Goal: Navigation & Orientation: Find specific page/section

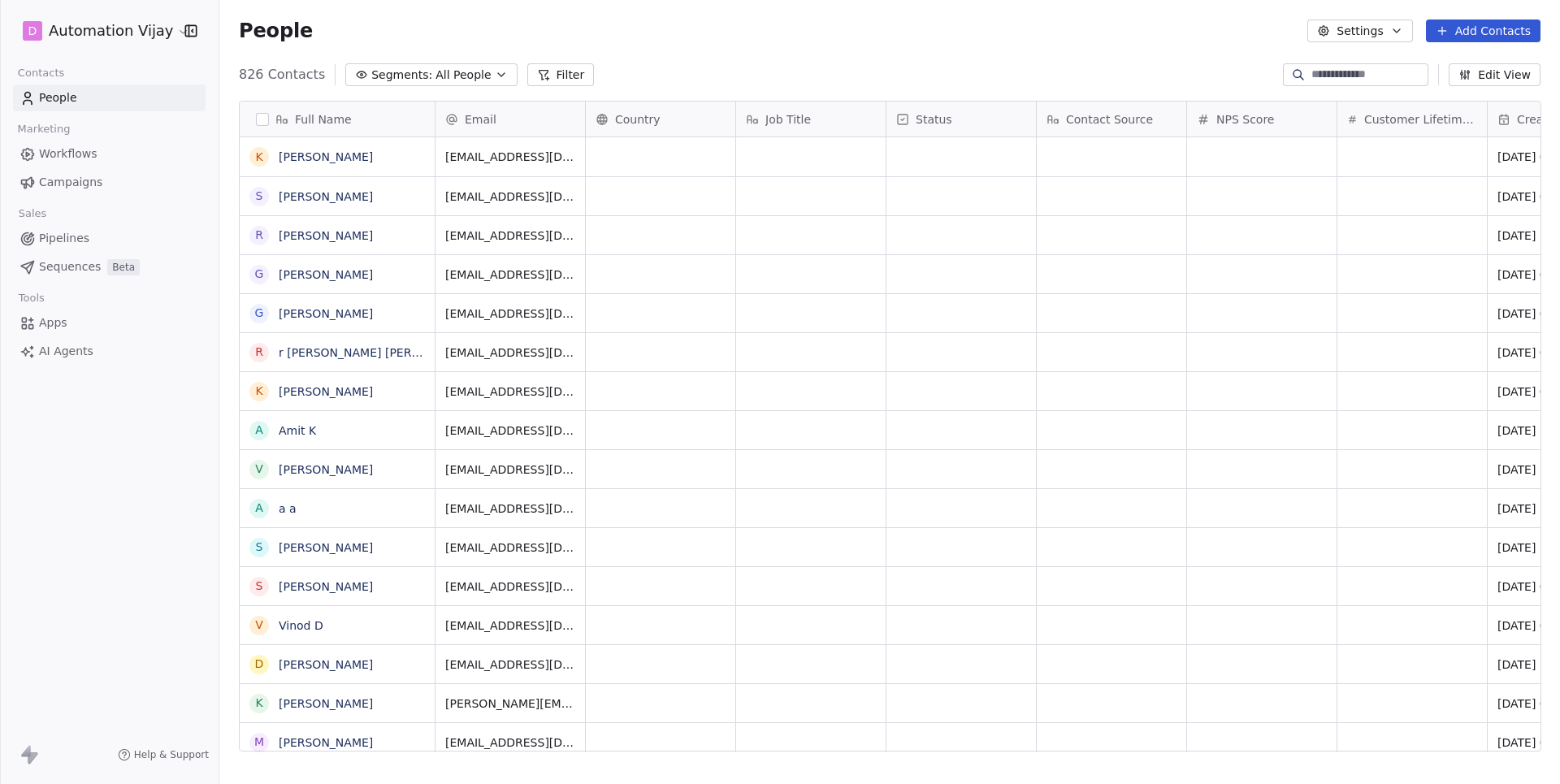
scroll to position [690, 1340]
click at [96, 157] on span "Workflows" at bounding box center [68, 154] width 59 height 17
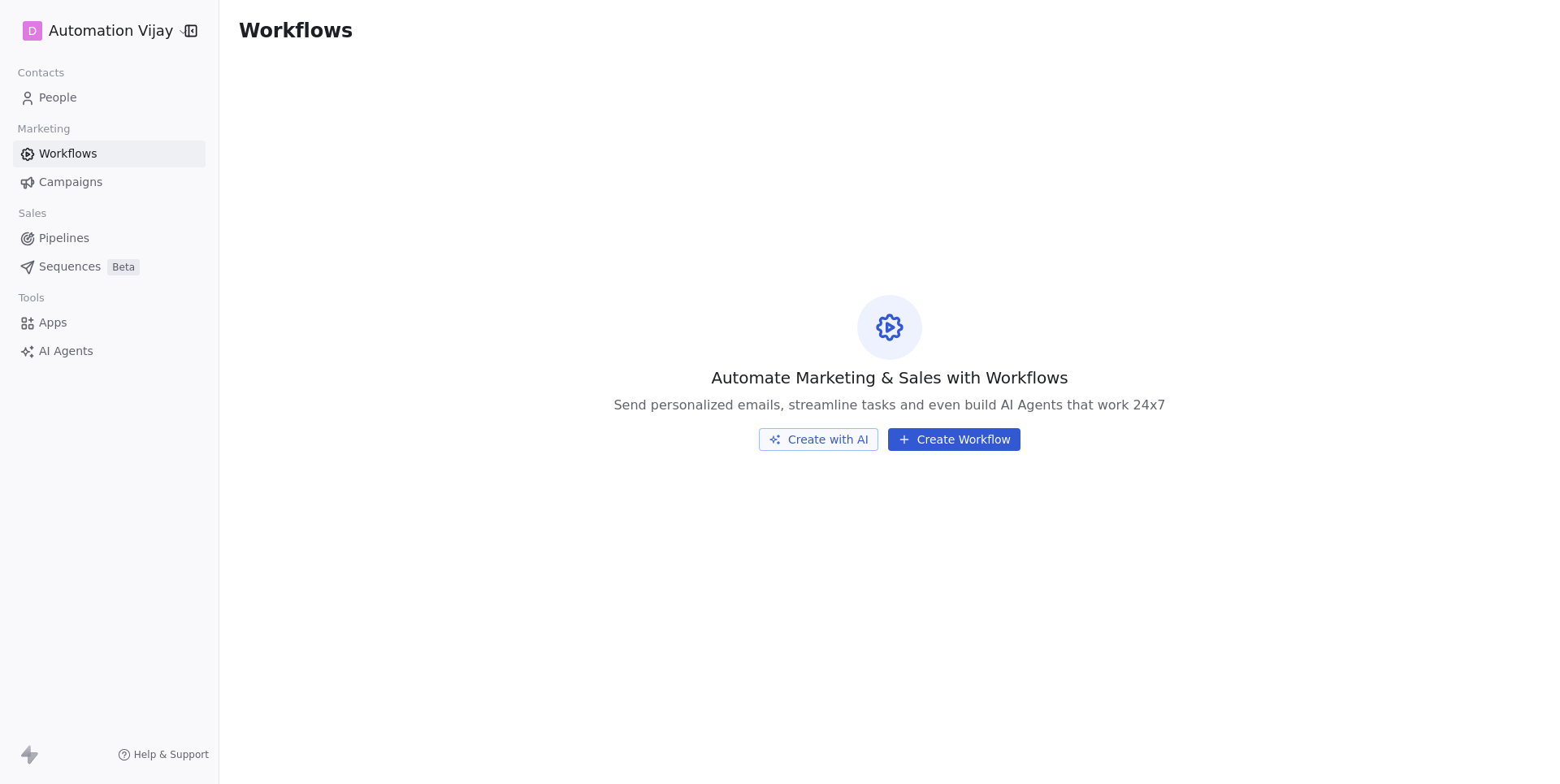
click at [75, 186] on span "Campaigns" at bounding box center [70, 182] width 63 height 17
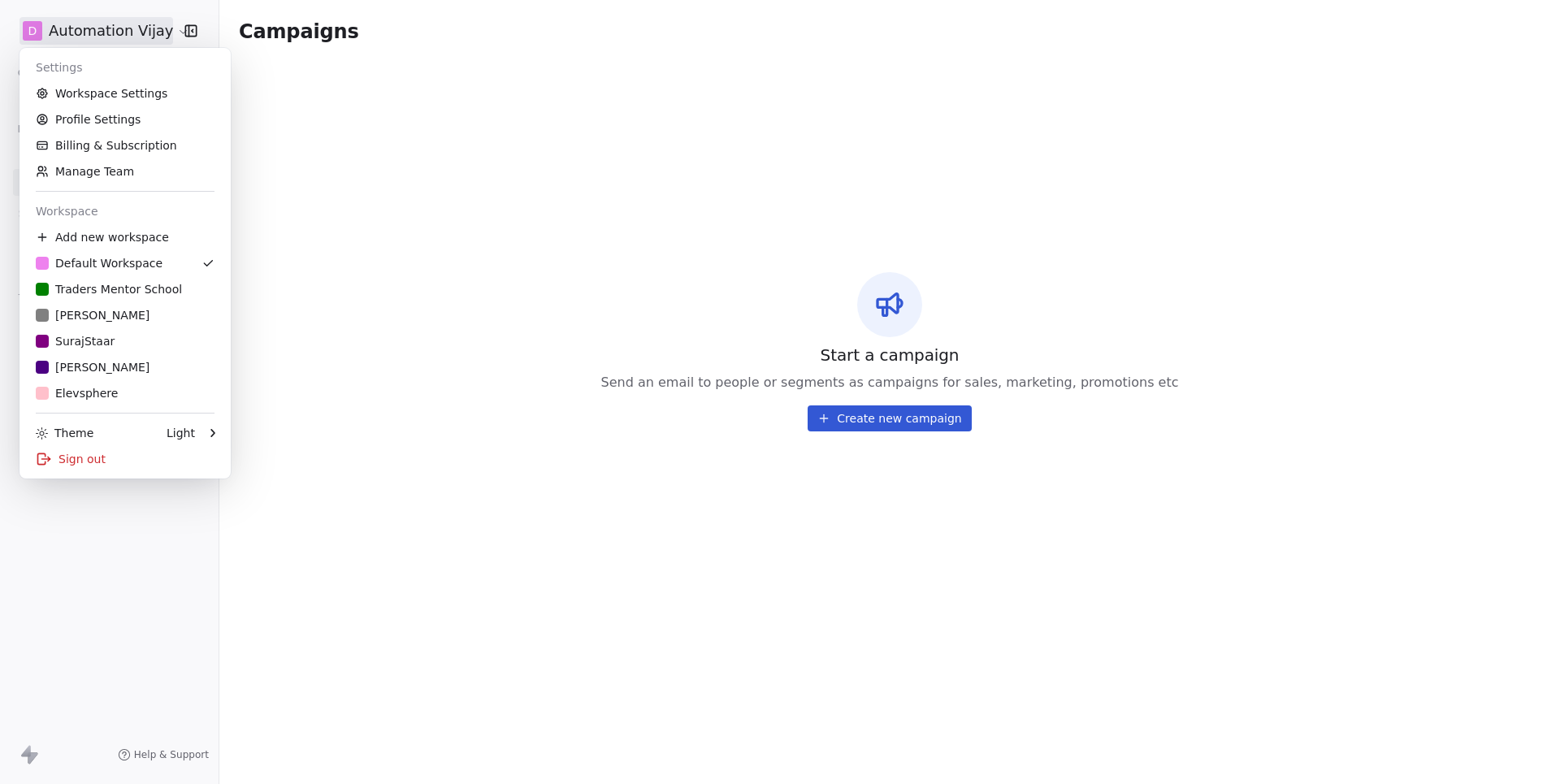
click at [168, 40] on html "D Automation Vijay Contacts People Marketing Workflows Campaigns Sales Pipeline…" at bounding box center [780, 392] width 1560 height 784
click at [124, 293] on div "T Traders Mentor School" at bounding box center [108, 288] width 146 height 16
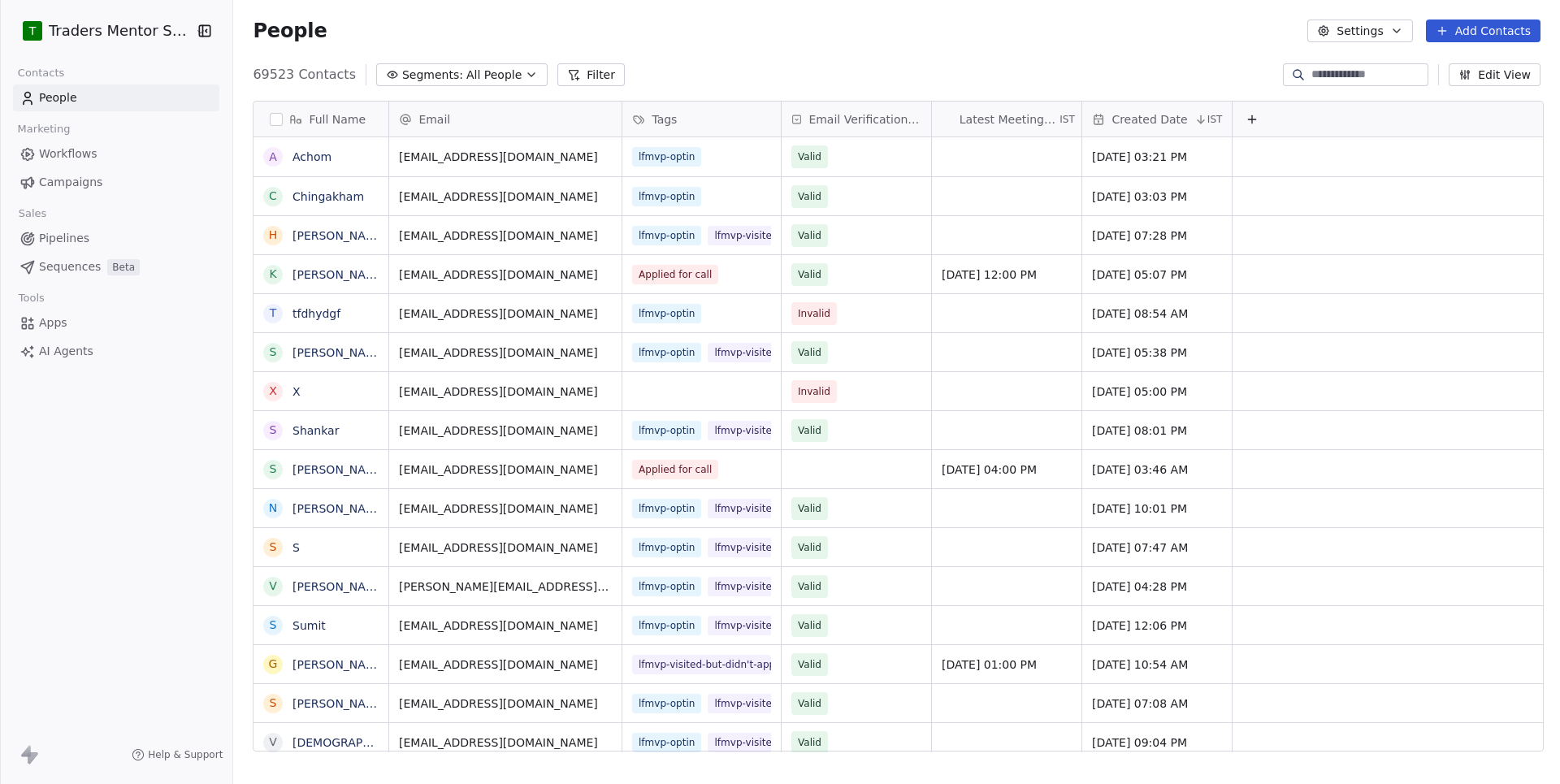
scroll to position [690, 1330]
click at [68, 182] on span "Campaigns" at bounding box center [70, 182] width 63 height 17
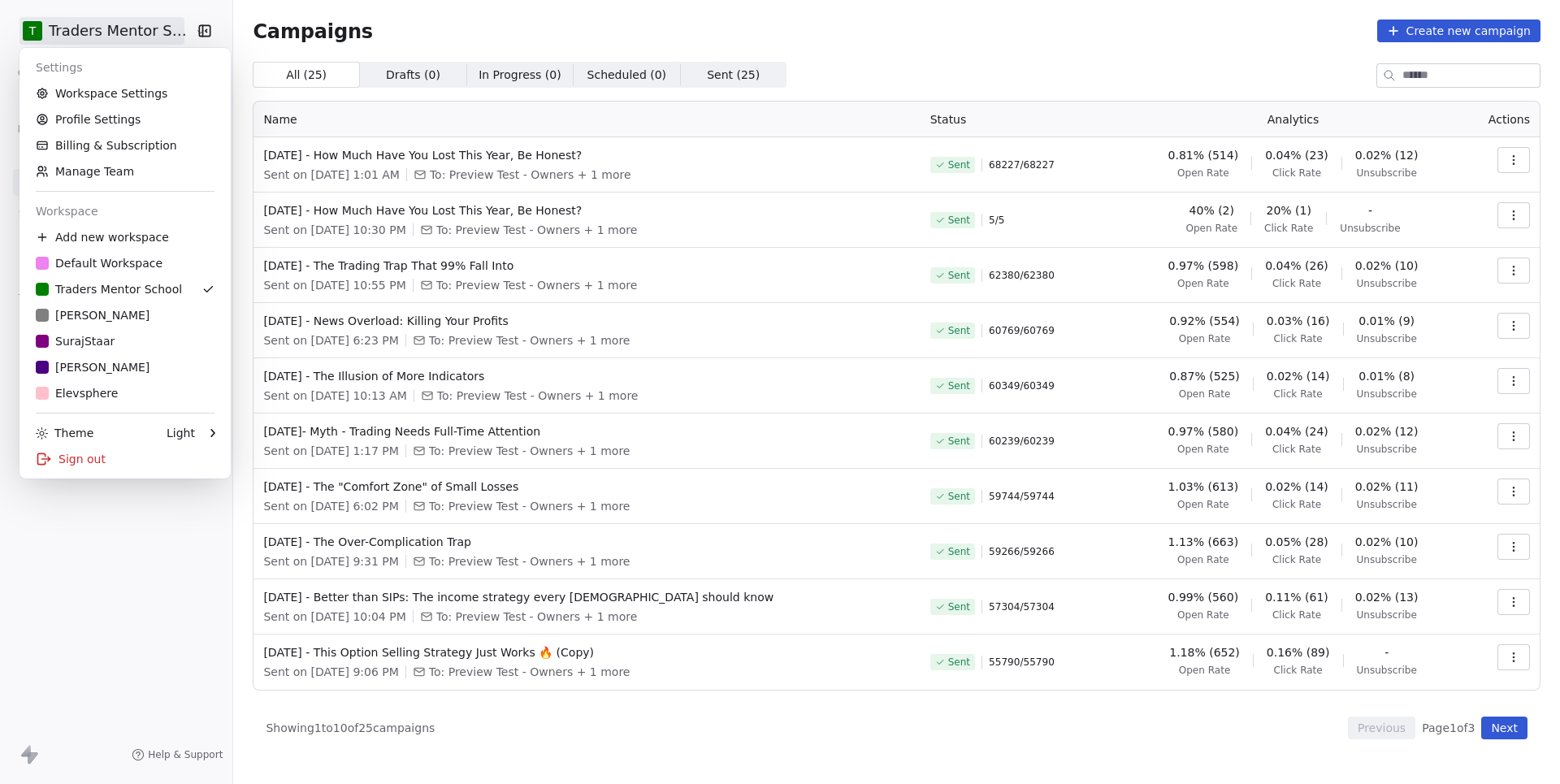
click at [133, 41] on html "T Traders Mentor School Contacts People Marketing Workflows Campaigns Sales Pip…" at bounding box center [780, 392] width 1560 height 784
click at [92, 458] on div "Sign out" at bounding box center [124, 458] width 198 height 26
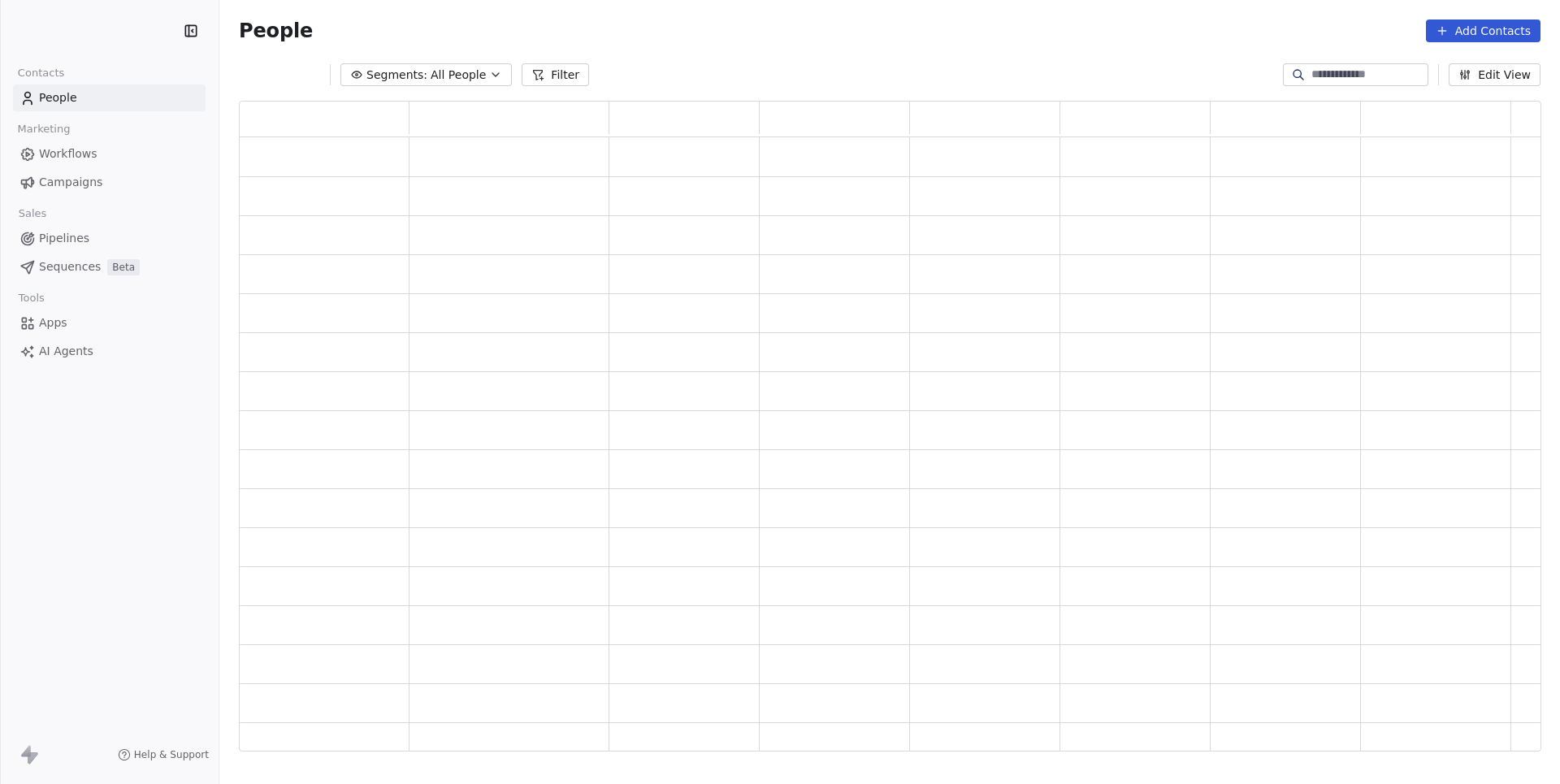
scroll to position [650, 1301]
